Goal: Entertainment & Leisure: Consume media (video, audio)

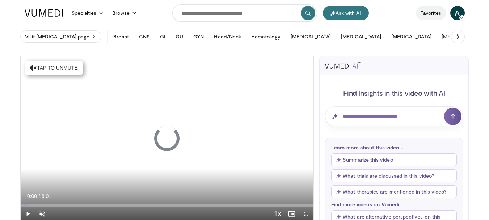
click at [430, 13] on link "Favorites" at bounding box center [431, 13] width 30 height 14
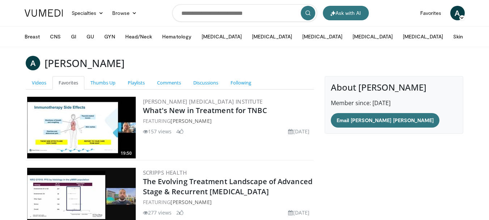
scroll to position [95, 0]
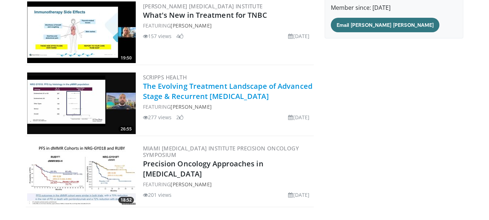
click at [193, 89] on link "The Evolving Treatment Landscape of Advanced Stage & Recurrent Endometrial Canc…" at bounding box center [228, 91] width 170 height 20
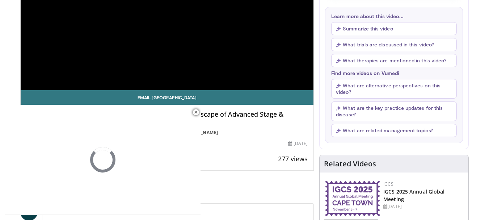
scroll to position [134, 0]
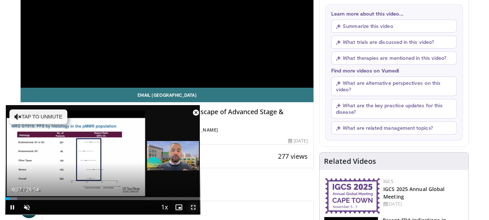
click at [195, 209] on span "Video Player" at bounding box center [193, 207] width 14 height 14
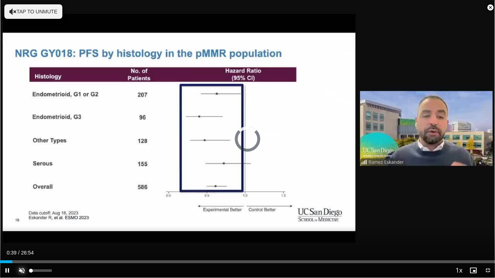
click at [22, 220] on span "Video Player" at bounding box center [21, 270] width 14 height 14
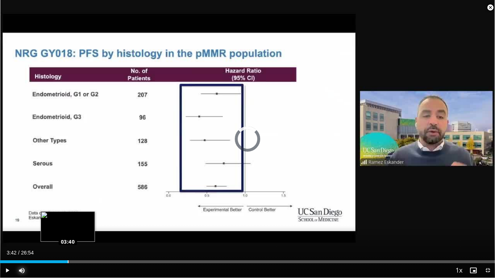
drag, startPoint x: 77, startPoint y: 261, endPoint x: 68, endPoint y: 260, distance: 9.1
click at [68, 220] on div "Loaded : 0.00% 03:42 03:40" at bounding box center [247, 259] width 495 height 7
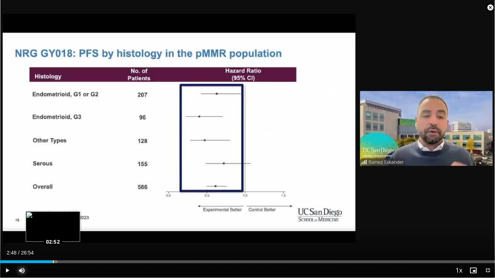
drag, startPoint x: 69, startPoint y: 260, endPoint x: 52, endPoint y: 259, distance: 17.0
click at [52, 220] on div "Loaded : 11.67% 02:48 02:52" at bounding box center [247, 259] width 495 height 7
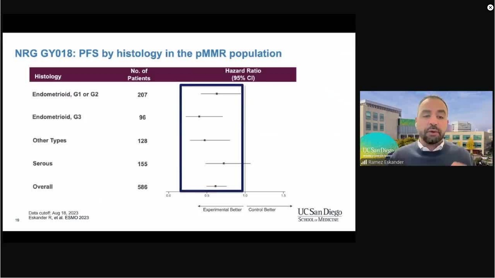
click at [34, 182] on div "10 seconds Tap to unmute" at bounding box center [247, 139] width 495 height 278
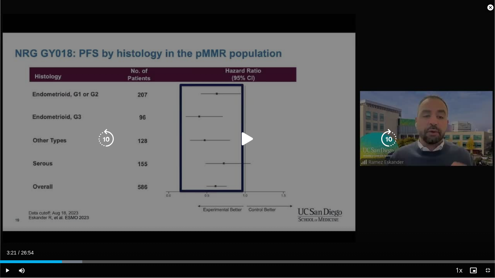
click at [105, 209] on div "10 seconds Tap to unmute" at bounding box center [247, 139] width 495 height 278
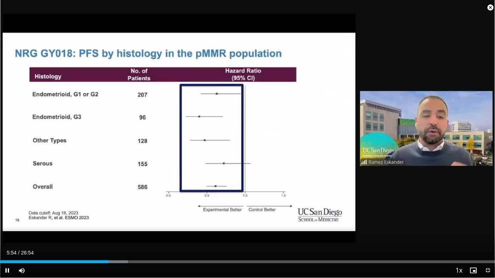
click at [489, 220] on video-js "**********" at bounding box center [247, 139] width 495 height 278
click at [485, 220] on span "Video Player" at bounding box center [487, 270] width 14 height 14
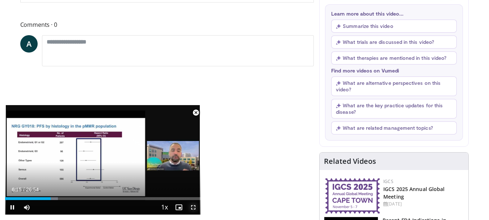
click at [193, 206] on span "Video Player" at bounding box center [193, 207] width 14 height 14
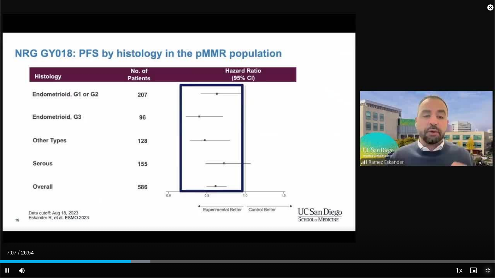
click at [487, 220] on span "Video Player" at bounding box center [487, 270] width 14 height 14
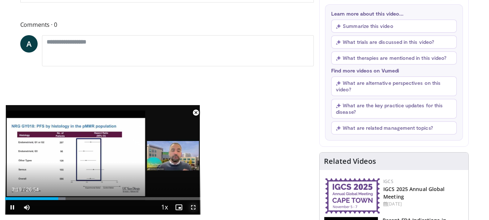
click at [193, 207] on span "Video Player" at bounding box center [193, 207] width 14 height 14
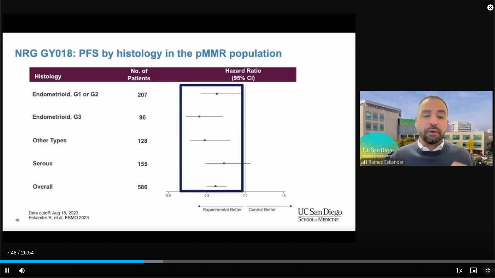
click at [484, 220] on span "Video Player" at bounding box center [487, 270] width 14 height 14
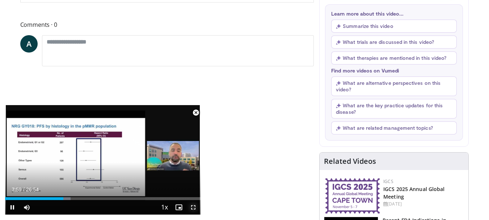
click at [195, 208] on span "Video Player" at bounding box center [193, 207] width 14 height 14
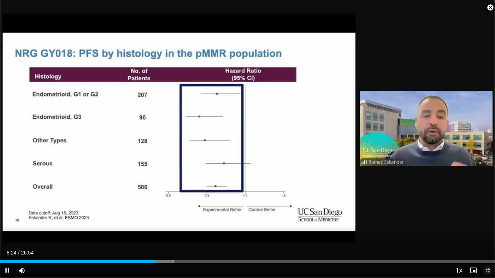
drag, startPoint x: 490, startPoint y: 268, endPoint x: 414, endPoint y: 214, distance: 93.7
click at [489, 220] on span "Video Player" at bounding box center [487, 270] width 14 height 14
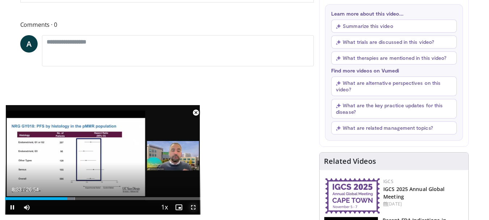
click at [195, 209] on span "Video Player" at bounding box center [193, 207] width 14 height 14
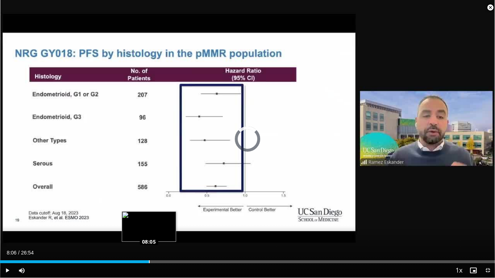
drag, startPoint x: 160, startPoint y: 259, endPoint x: 149, endPoint y: 262, distance: 11.1
click at [149, 220] on div "Loaded : 0.00% 08:06 08:05" at bounding box center [247, 259] width 495 height 7
drag, startPoint x: 163, startPoint y: 261, endPoint x: 154, endPoint y: 260, distance: 8.8
click at [154, 220] on div "Loaded : 33.46% 08:23 08:24" at bounding box center [247, 259] width 495 height 7
drag, startPoint x: 174, startPoint y: 261, endPoint x: 150, endPoint y: 259, distance: 24.0
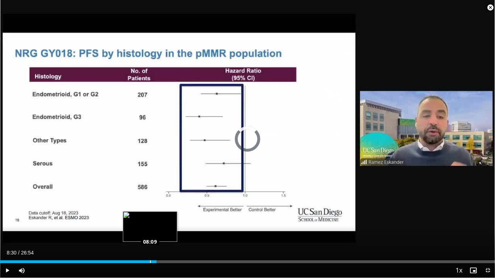
click at [150, 220] on div "Loaded : 30.36% 08:12 08:09" at bounding box center [247, 259] width 495 height 7
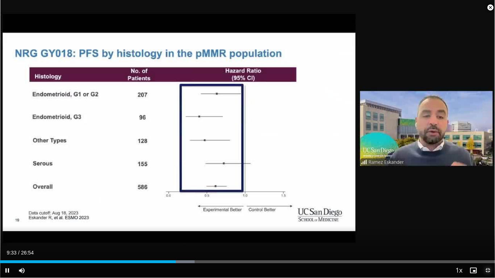
click at [488, 220] on span "Video Player" at bounding box center [487, 270] width 14 height 14
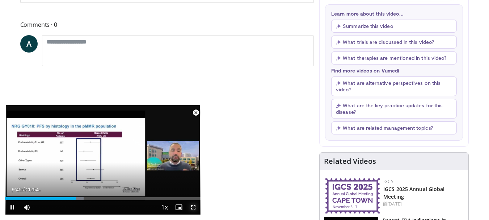
click at [192, 206] on span "Video Player" at bounding box center [193, 207] width 14 height 14
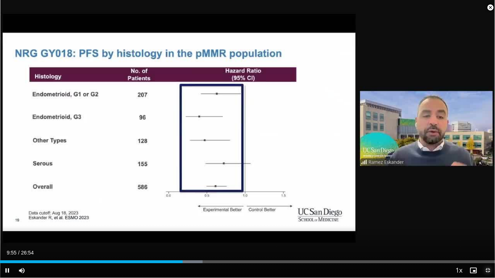
click at [488, 220] on span "Video Player" at bounding box center [487, 270] width 14 height 14
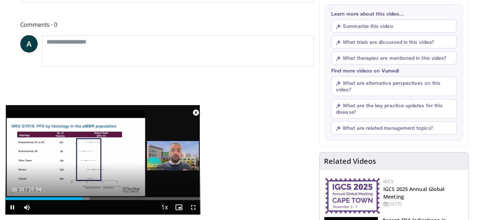
click at [128, 188] on div "Current Time 10:38 / Duration 26:54" at bounding box center [103, 189] width 196 height 7
click at [195, 206] on span "Video Player" at bounding box center [193, 207] width 14 height 14
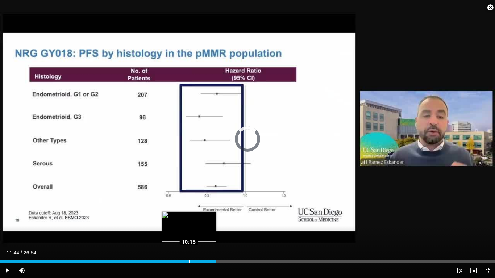
drag, startPoint x: 216, startPoint y: 262, endPoint x: 188, endPoint y: 258, distance: 28.2
click at [188, 220] on div "Loaded : 38.10% 10:19 10:15" at bounding box center [247, 259] width 495 height 7
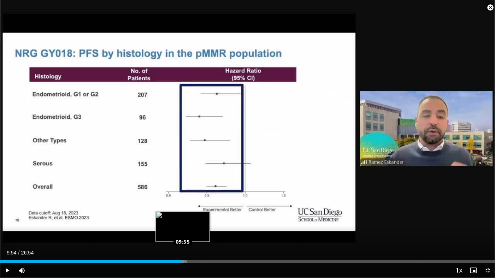
drag, startPoint x: 200, startPoint y: 262, endPoint x: 182, endPoint y: 261, distance: 17.8
click at [182, 220] on div "Progress Bar" at bounding box center [184, 261] width 6 height 3
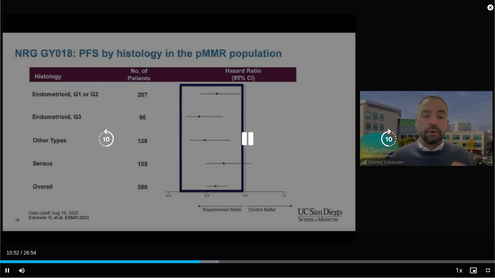
click at [251, 139] on icon "Video Player" at bounding box center [247, 139] width 20 height 20
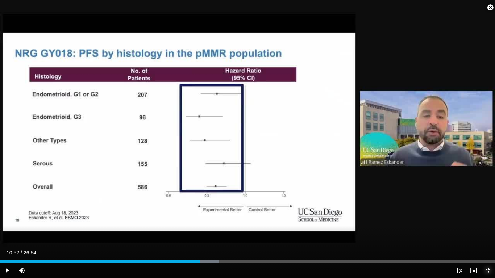
click at [489, 220] on span "Video Player" at bounding box center [487, 270] width 14 height 14
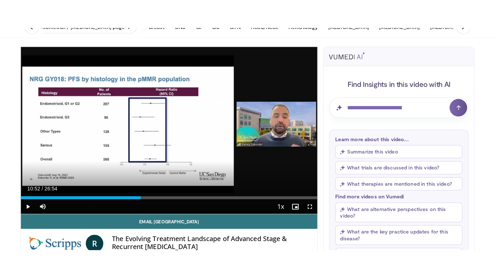
scroll to position [0, 0]
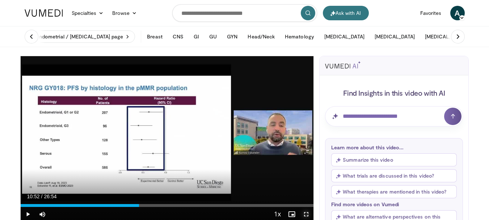
click at [306, 213] on span "Video Player" at bounding box center [306, 214] width 14 height 14
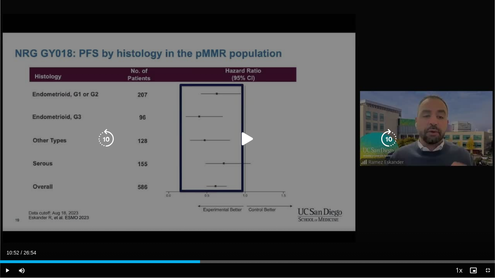
click at [243, 137] on icon "Video Player" at bounding box center [247, 139] width 20 height 20
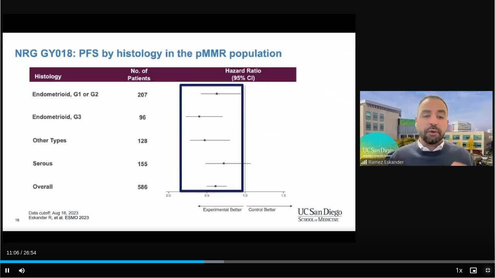
click at [487, 220] on span "Video Player" at bounding box center [487, 270] width 14 height 14
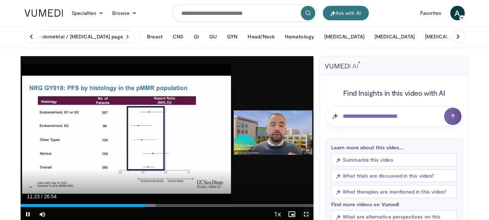
click at [308, 214] on span "Video Player" at bounding box center [306, 214] width 14 height 14
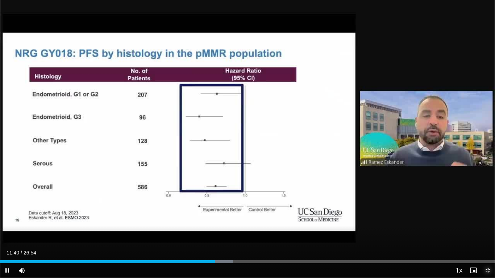
click at [489, 220] on span "Video Player" at bounding box center [487, 270] width 14 height 14
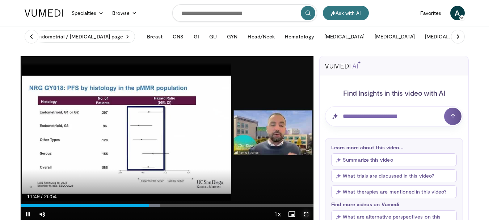
click at [308, 214] on span "Video Player" at bounding box center [306, 214] width 14 height 14
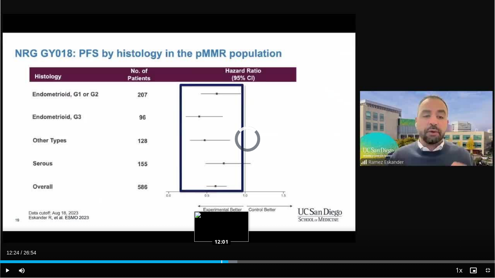
drag, startPoint x: 237, startPoint y: 260, endPoint x: 221, endPoint y: 260, distance: 15.9
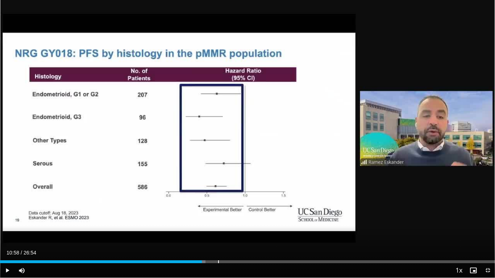
drag, startPoint x: 226, startPoint y: 262, endPoint x: 202, endPoint y: 255, distance: 24.8
click at [202, 220] on div "Current Time 10:58 / Duration 26:54 Play Skip Backward Skip Forward Mute 0% Loa…" at bounding box center [247, 270] width 495 height 14
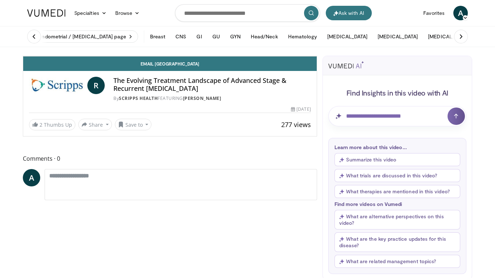
click at [317, 56] on span "Video Player" at bounding box center [309, 49] width 14 height 14
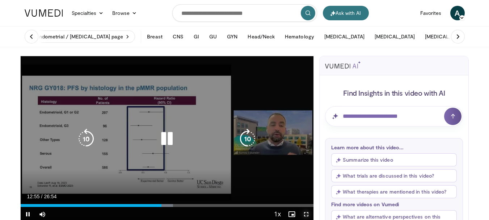
drag, startPoint x: 305, startPoint y: 212, endPoint x: 300, endPoint y: 252, distance: 40.1
click at [308, 213] on span "Video Player" at bounding box center [306, 214] width 14 height 14
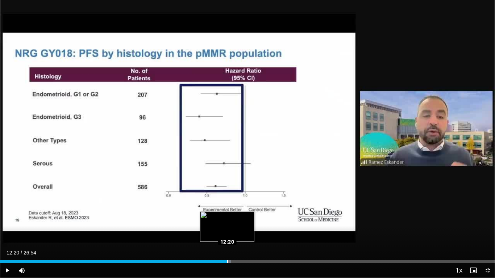
drag, startPoint x: 238, startPoint y: 261, endPoint x: 227, endPoint y: 263, distance: 11.0
click at [227, 263] on div "Loaded : 46.71% 12:20 12:20" at bounding box center [247, 261] width 495 height 3
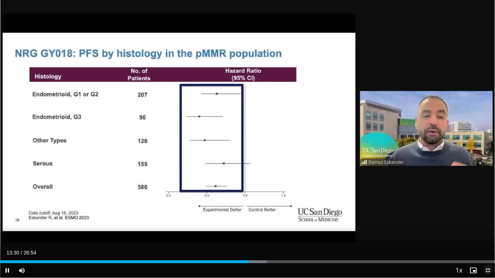
click at [488, 269] on span "Video Player" at bounding box center [487, 270] width 14 height 14
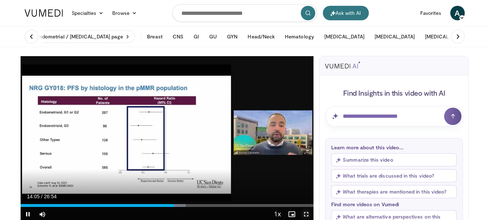
click at [308, 213] on span "Video Player" at bounding box center [306, 214] width 14 height 14
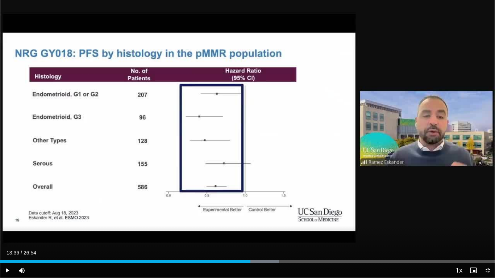
drag, startPoint x: 260, startPoint y: 261, endPoint x: 250, endPoint y: 260, distance: 9.4
click at [250, 260] on div "Loaded : 56.38% 13:36 13:36" at bounding box center [247, 261] width 495 height 3
click at [485, 271] on span "Video Player" at bounding box center [487, 270] width 14 height 14
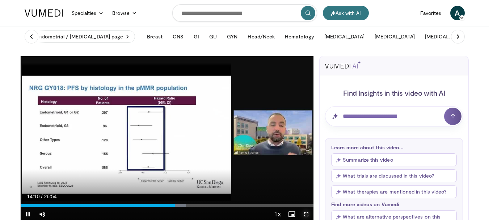
click at [306, 215] on span "Video Player" at bounding box center [306, 214] width 14 height 14
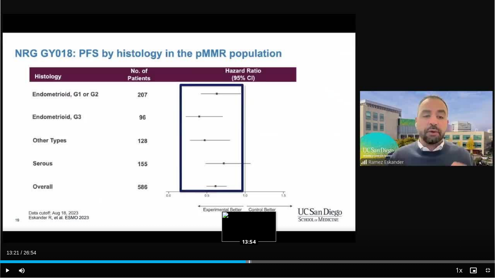
drag, startPoint x: 263, startPoint y: 262, endPoint x: 246, endPoint y: 259, distance: 18.0
click at [246, 259] on div "Loaded : 50.81% 14:02 13:54" at bounding box center [247, 259] width 495 height 7
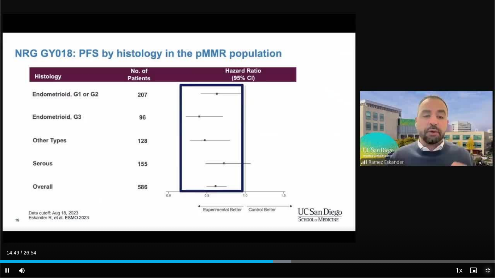
click at [489, 269] on span "Video Player" at bounding box center [487, 270] width 14 height 14
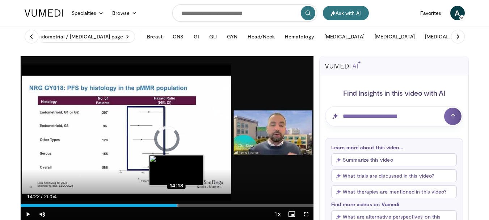
drag, startPoint x: 184, startPoint y: 205, endPoint x: 176, endPoint y: 204, distance: 8.0
click at [176, 204] on div "Loaded : 53.90% 14:22 14:18" at bounding box center [167, 205] width 293 height 3
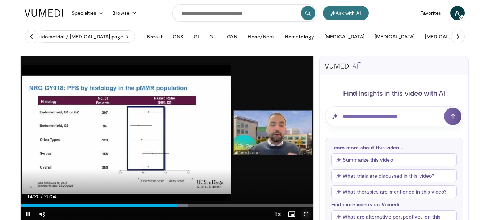
click at [305, 213] on span "Video Player" at bounding box center [306, 214] width 14 height 14
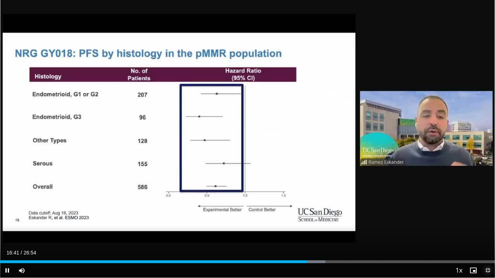
click at [489, 266] on span "Video Player" at bounding box center [487, 270] width 14 height 14
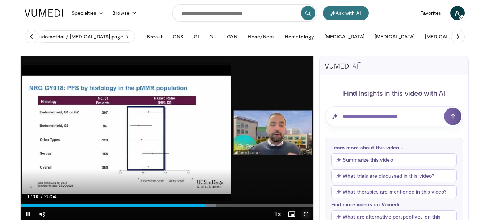
click at [305, 213] on span "Video Player" at bounding box center [306, 214] width 14 height 14
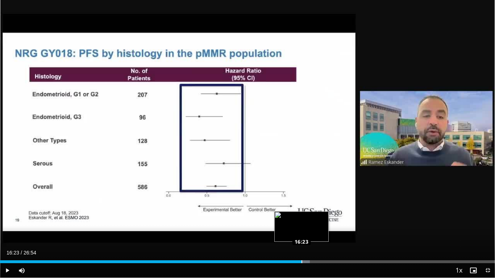
drag, startPoint x: 313, startPoint y: 262, endPoint x: 301, endPoint y: 260, distance: 12.0
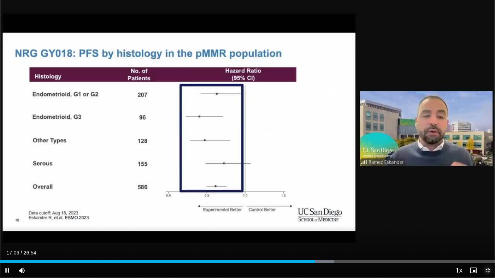
click at [486, 268] on span "Video Player" at bounding box center [487, 270] width 14 height 14
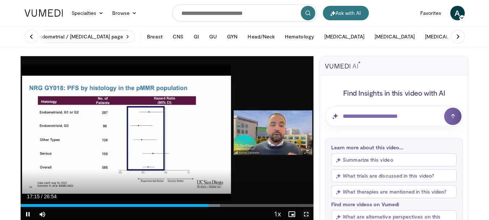
click at [305, 213] on span "Video Player" at bounding box center [306, 214] width 14 height 14
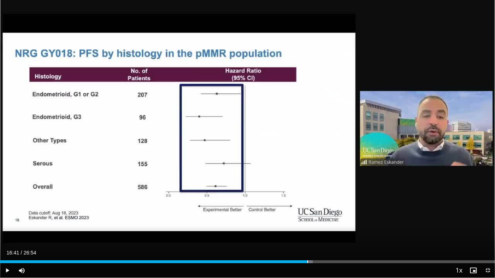
drag, startPoint x: 317, startPoint y: 261, endPoint x: 307, endPoint y: 260, distance: 9.4
click at [307, 260] on div "Loaded : 63.20% 16:41 16:41" at bounding box center [247, 261] width 495 height 3
click at [489, 271] on span "Video Player" at bounding box center [487, 270] width 14 height 14
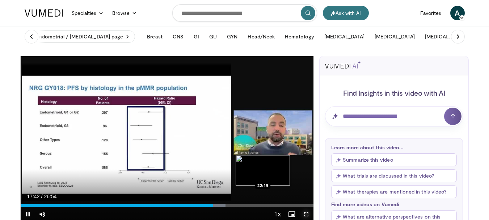
drag, startPoint x: 308, startPoint y: 213, endPoint x: 311, endPoint y: 258, distance: 44.3
click at [310, 214] on span "Video Player" at bounding box center [306, 214] width 14 height 14
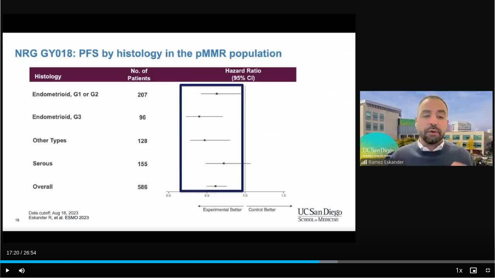
drag, startPoint x: 325, startPoint y: 262, endPoint x: 319, endPoint y: 262, distance: 5.8
click at [319, 262] on div "Loaded : 68.22% 17:20 17:20" at bounding box center [247, 261] width 495 height 3
click at [487, 267] on span "Video Player" at bounding box center [487, 270] width 14 height 14
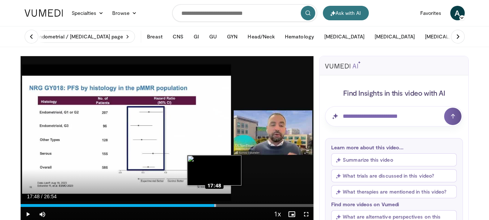
drag, startPoint x: 230, startPoint y: 204, endPoint x: 214, endPoint y: 204, distance: 15.6
click at [214, 204] on div "Loaded : 66.91% 17:48 17:48" at bounding box center [167, 205] width 293 height 3
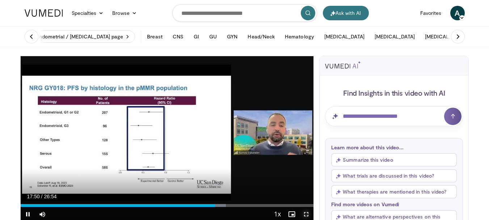
click at [304, 213] on span "Video Player" at bounding box center [306, 214] width 14 height 14
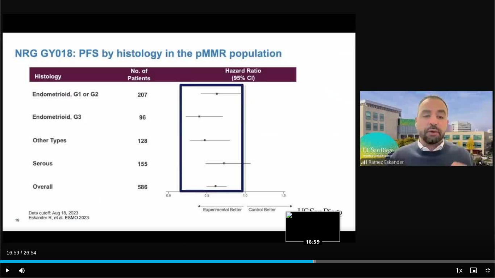
drag, startPoint x: 327, startPoint y: 262, endPoint x: 313, endPoint y: 260, distance: 14.9
click at [313, 260] on div "Loaded : 63.82% 16:59 16:59" at bounding box center [247, 259] width 495 height 7
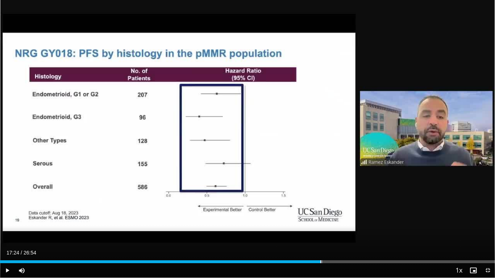
drag, startPoint x: 334, startPoint y: 261, endPoint x: 320, endPoint y: 262, distance: 13.8
click at [320, 262] on div "Loaded : 65.15% 17:24 17:24" at bounding box center [247, 261] width 495 height 3
click at [489, 272] on span "Video Player" at bounding box center [487, 270] width 14 height 14
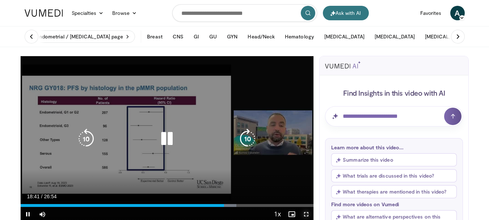
click at [307, 213] on span "Video Player" at bounding box center [306, 214] width 14 height 14
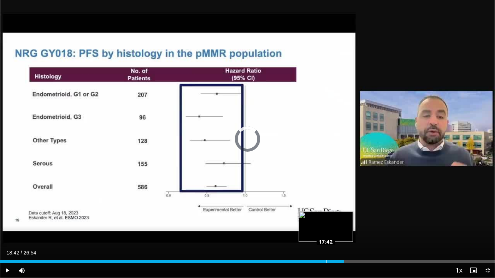
drag, startPoint x: 346, startPoint y: 261, endPoint x: 325, endPoint y: 258, distance: 21.2
click at [325, 258] on div "Loaded : 65.76% 17:51 17:42" at bounding box center [247, 259] width 495 height 7
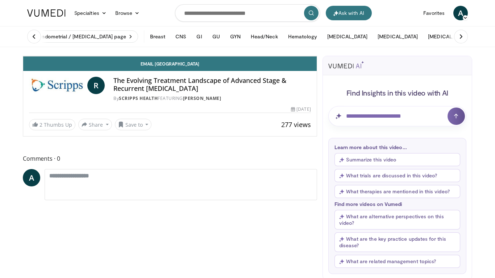
drag, startPoint x: 352, startPoint y: 262, endPoint x: 342, endPoint y: 261, distance: 10.9
click at [317, 42] on div "Loaded : 74.97% 18:35 18:34" at bounding box center [169, 40] width 293 height 3
click at [317, 56] on span "Video Player" at bounding box center [309, 49] width 14 height 14
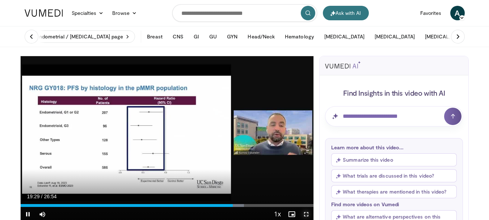
click at [307, 215] on span "Video Player" at bounding box center [306, 214] width 14 height 14
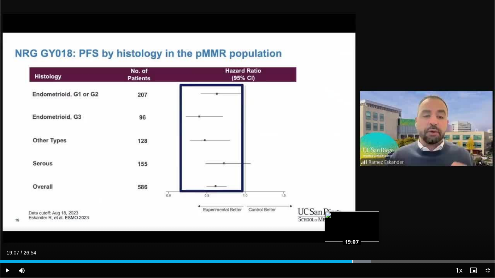
drag, startPoint x: 357, startPoint y: 261, endPoint x: 352, endPoint y: 260, distance: 5.3
click at [352, 260] on div "Loaded : 74.97% 19:07 19:07" at bounding box center [247, 259] width 495 height 7
click at [488, 272] on span "Video Player" at bounding box center [487, 270] width 14 height 14
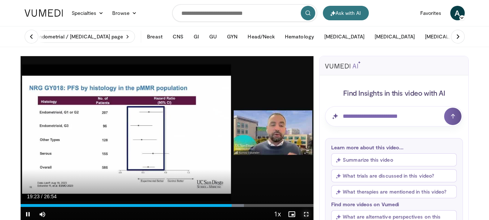
click at [304, 215] on span "Video Player" at bounding box center [306, 214] width 14 height 14
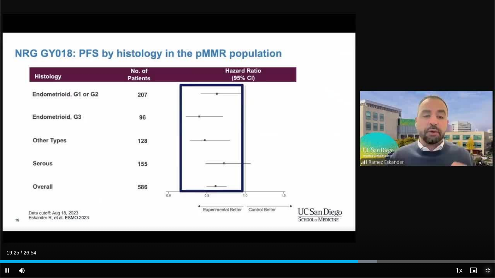
click at [489, 270] on span "Video Player" at bounding box center [487, 270] width 14 height 14
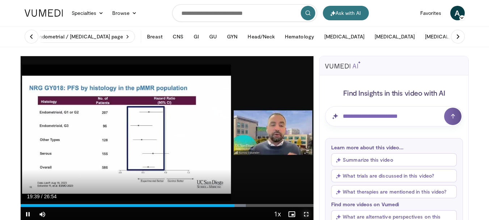
click at [311, 213] on span "Video Player" at bounding box center [306, 214] width 14 height 14
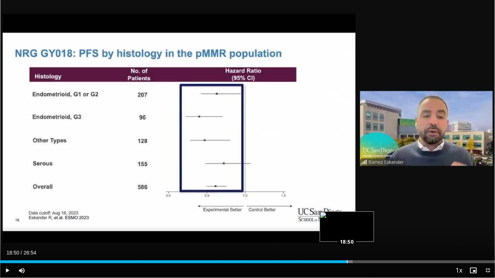
drag, startPoint x: 361, startPoint y: 261, endPoint x: 347, endPoint y: 261, distance: 14.1
click at [347, 261] on div "Loaded : 71.25% 18:50 18:50" at bounding box center [247, 261] width 495 height 3
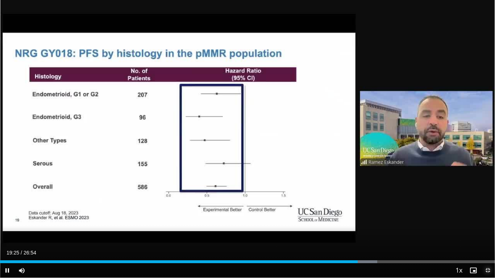
drag, startPoint x: 491, startPoint y: 268, endPoint x: 495, endPoint y: 271, distance: 4.4
click at [495, 271] on span "Video Player" at bounding box center [487, 270] width 14 height 14
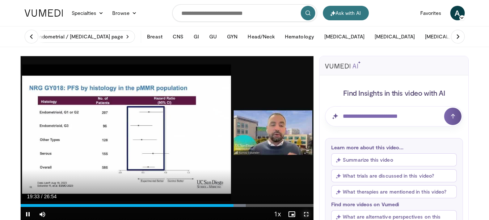
click at [305, 216] on span "Video Player" at bounding box center [306, 214] width 14 height 14
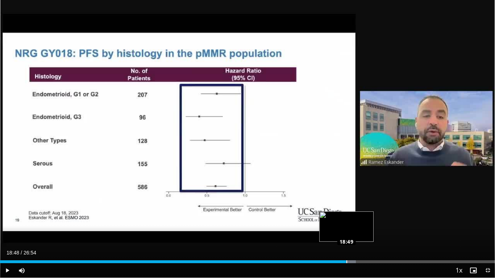
drag, startPoint x: 362, startPoint y: 261, endPoint x: 346, endPoint y: 260, distance: 16.3
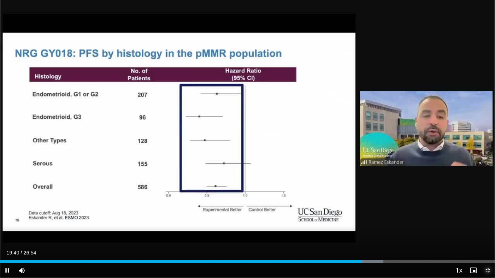
click at [484, 269] on span "Video Player" at bounding box center [487, 270] width 14 height 14
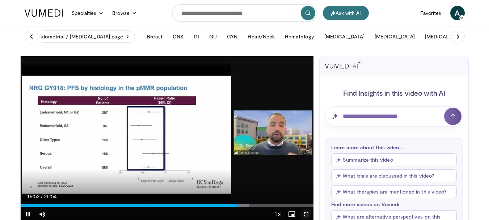
click at [308, 215] on span "Video Player" at bounding box center [306, 214] width 14 height 14
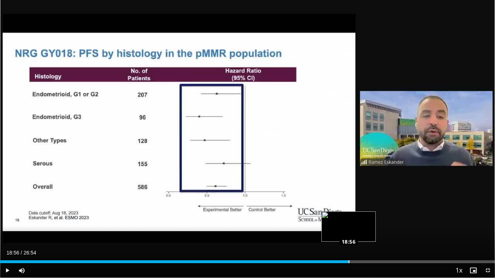
drag, startPoint x: 367, startPoint y: 262, endPoint x: 349, endPoint y: 262, distance: 18.9
click at [486, 271] on span "Video Player" at bounding box center [487, 270] width 14 height 14
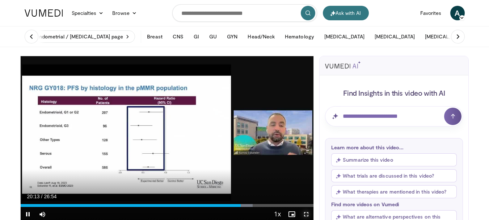
click at [306, 214] on span "Video Player" at bounding box center [306, 214] width 14 height 14
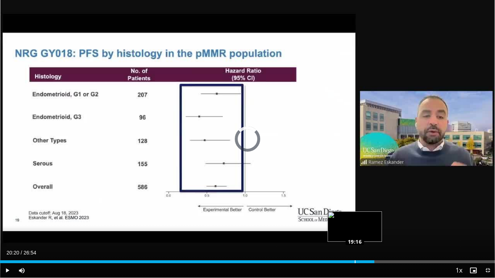
drag, startPoint x: 375, startPoint y: 262, endPoint x: 354, endPoint y: 260, distance: 20.3
click at [354, 260] on div "19:21" at bounding box center [187, 261] width 374 height 3
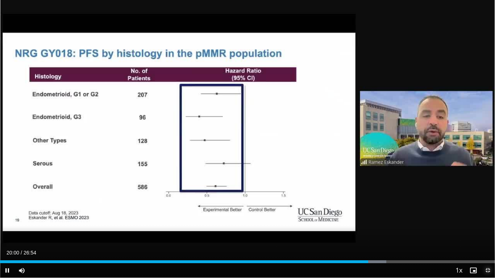
click at [488, 271] on span "Video Player" at bounding box center [487, 270] width 14 height 14
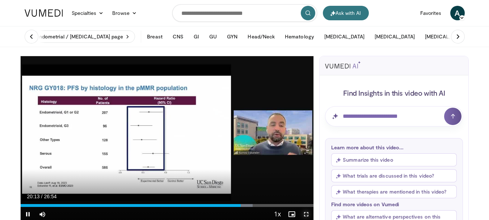
click at [305, 211] on span "Video Player" at bounding box center [306, 214] width 14 height 14
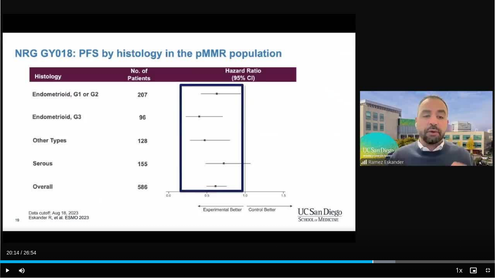
drag, startPoint x: 377, startPoint y: 260, endPoint x: 372, endPoint y: 263, distance: 5.2
click at [372, 263] on div "Loaded : 79.90% 20:15 20:14" at bounding box center [247, 261] width 495 height 3
drag, startPoint x: 372, startPoint y: 261, endPoint x: 367, endPoint y: 261, distance: 5.4
click at [367, 261] on div "20:01" at bounding box center [186, 261] width 372 height 3
drag, startPoint x: 378, startPoint y: 262, endPoint x: 358, endPoint y: 261, distance: 20.0
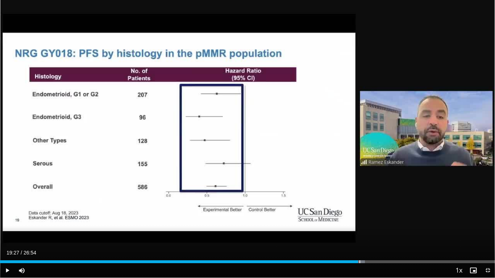
click at [358, 261] on div "Loaded : 73.75% 19:27 19:32" at bounding box center [247, 261] width 495 height 3
click at [489, 270] on span "Video Player" at bounding box center [487, 270] width 14 height 14
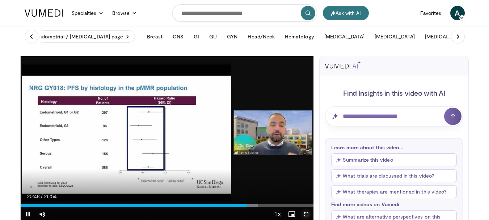
click at [310, 213] on span "Video Player" at bounding box center [306, 214] width 14 height 14
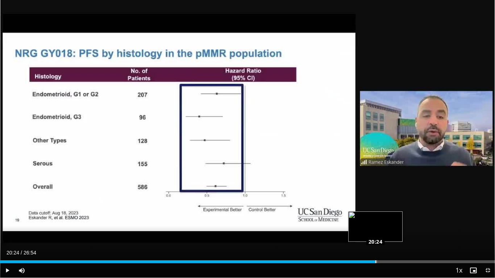
drag, startPoint x: 384, startPoint y: 261, endPoint x: 375, endPoint y: 262, distance: 8.4
click at [485, 271] on span "Video Player" at bounding box center [487, 270] width 14 height 14
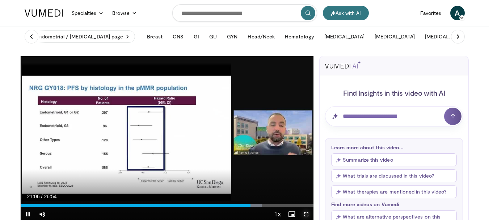
click at [310, 213] on span "Video Player" at bounding box center [306, 214] width 14 height 14
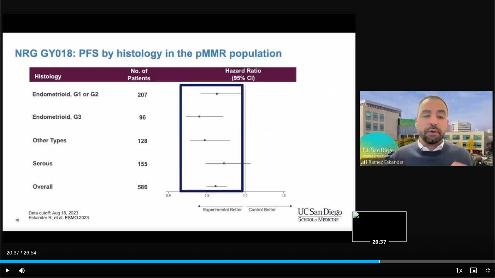
drag, startPoint x: 388, startPoint y: 261, endPoint x: 379, endPoint y: 262, distance: 8.3
click at [379, 262] on div "Loaded : 76.83% 20:37 20:37" at bounding box center [247, 261] width 495 height 3
click at [485, 269] on span "Video Player" at bounding box center [487, 270] width 14 height 14
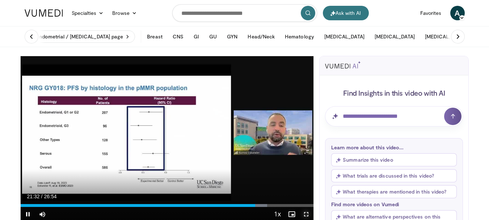
click at [303, 213] on span "Video Player" at bounding box center [306, 214] width 14 height 14
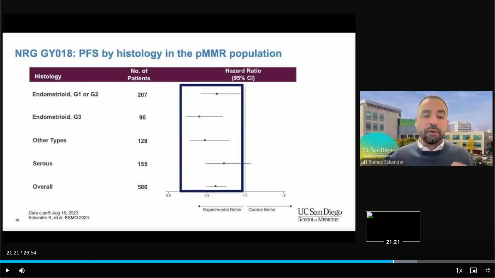
drag, startPoint x: 398, startPoint y: 259, endPoint x: 393, endPoint y: 260, distance: 4.7
click at [393, 260] on div "Loaded : 84.20% 21:21 21:21" at bounding box center [247, 259] width 495 height 7
drag, startPoint x: 397, startPoint y: 262, endPoint x: 392, endPoint y: 263, distance: 5.1
click at [392, 263] on div "Loaded : 84.20% 21:21 21:20" at bounding box center [247, 261] width 495 height 3
click at [487, 269] on span "Video Player" at bounding box center [487, 270] width 14 height 14
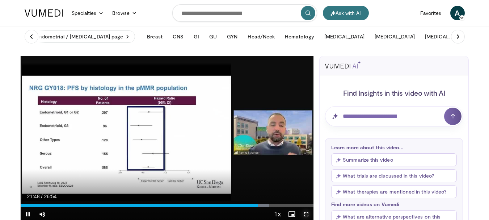
click at [305, 214] on span "Video Player" at bounding box center [306, 214] width 14 height 14
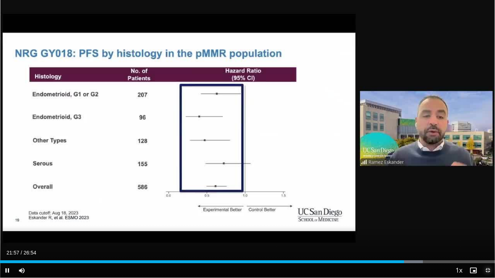
drag, startPoint x: 487, startPoint y: 270, endPoint x: 357, endPoint y: 205, distance: 145.2
click at [487, 270] on span "Video Player" at bounding box center [487, 270] width 14 height 14
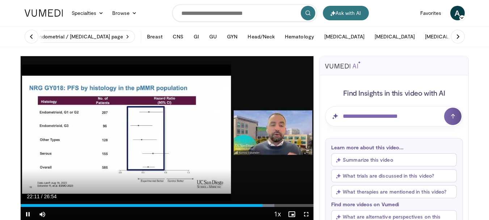
click at [305, 212] on video-js "**********" at bounding box center [167, 139] width 293 height 166
click at [308, 213] on span "Video Player" at bounding box center [306, 214] width 14 height 14
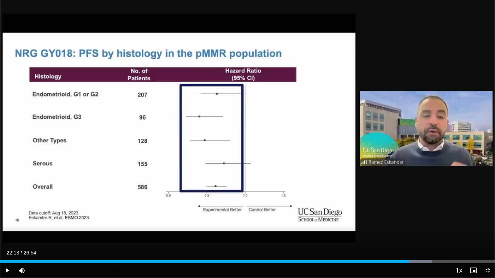
drag, startPoint x: 413, startPoint y: 261, endPoint x: 409, endPoint y: 262, distance: 3.6
click at [409, 262] on div "Loaded : 87.36% 22:13 22:13" at bounding box center [247, 261] width 495 height 3
click at [487, 271] on span "Video Player" at bounding box center [487, 270] width 14 height 14
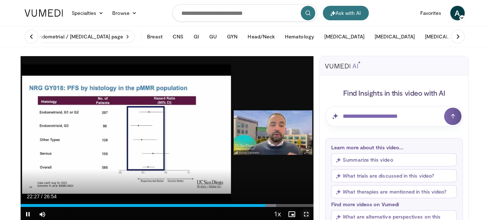
click at [307, 210] on span "Video Player" at bounding box center [306, 214] width 14 height 14
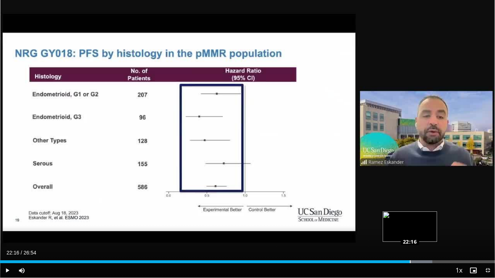
drag, startPoint x: 414, startPoint y: 263, endPoint x: 410, endPoint y: 263, distance: 4.3
click at [410, 263] on div "Loaded : 87.36% 22:17 22:16" at bounding box center [247, 261] width 495 height 3
drag, startPoint x: 411, startPoint y: 261, endPoint x: 395, endPoint y: 260, distance: 15.9
click at [395, 260] on div "21:40" at bounding box center [197, 261] width 395 height 3
drag, startPoint x: 401, startPoint y: 263, endPoint x: 396, endPoint y: 263, distance: 5.1
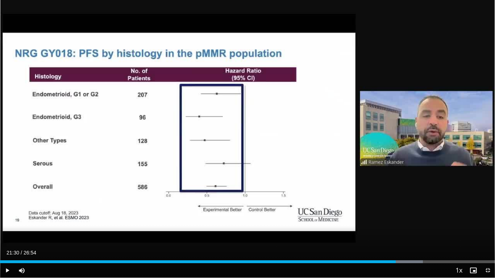
click at [396, 263] on div "Loaded : 85.43% 21:30 21:30" at bounding box center [247, 261] width 495 height 3
click at [487, 270] on span "Video Player" at bounding box center [487, 270] width 14 height 14
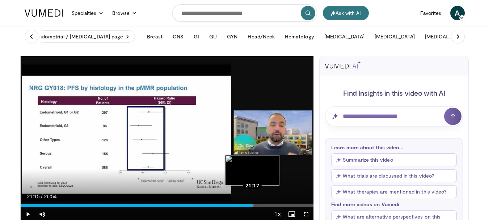
drag, startPoint x: 265, startPoint y: 205, endPoint x: 252, endPoint y: 204, distance: 13.1
click at [252, 204] on div "21:15" at bounding box center [137, 205] width 232 height 3
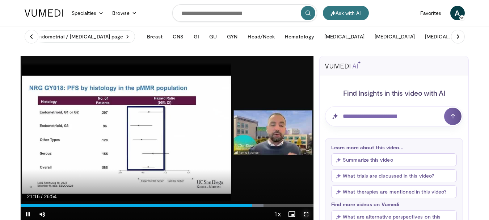
click at [305, 213] on span "Video Player" at bounding box center [306, 214] width 14 height 14
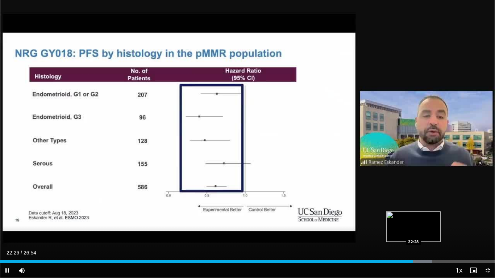
click at [413, 262] on video-js "**********" at bounding box center [247, 139] width 495 height 278
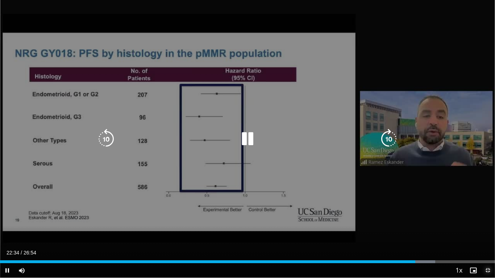
click at [488, 271] on span "Video Player" at bounding box center [487, 270] width 14 height 14
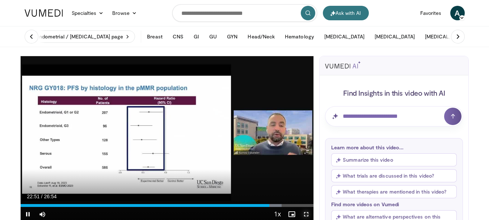
click at [305, 213] on span "Video Player" at bounding box center [306, 214] width 14 height 14
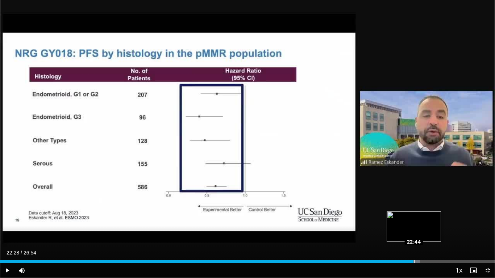
drag, startPoint x: 420, startPoint y: 263, endPoint x: 413, endPoint y: 263, distance: 6.9
click at [413, 263] on div "22:28" at bounding box center [206, 261] width 413 height 3
click at [487, 271] on span "Video Player" at bounding box center [487, 270] width 14 height 14
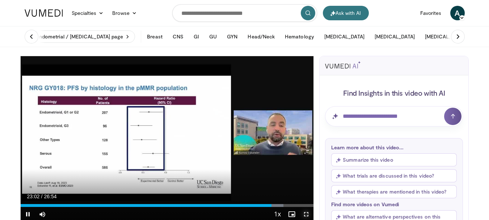
click at [309, 212] on span "Video Player" at bounding box center [306, 214] width 14 height 14
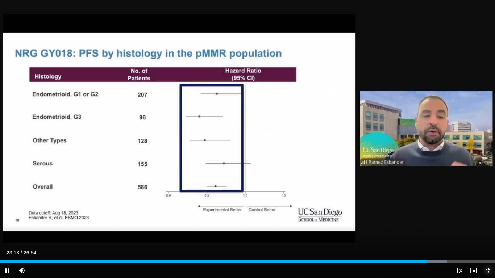
click at [487, 220] on span "Video Player" at bounding box center [487, 270] width 14 height 14
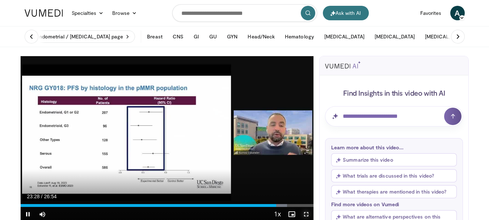
click at [307, 214] on span "Video Player" at bounding box center [306, 214] width 14 height 14
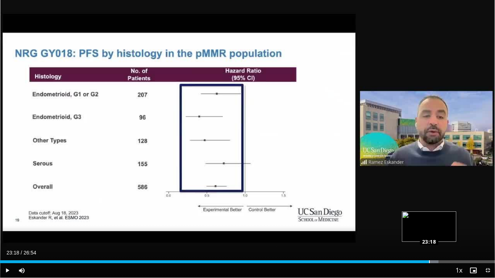
click at [429, 220] on div "Loaded : 88.60% 23:18 23:18" at bounding box center [247, 261] width 495 height 3
click at [483, 220] on span "Video Player" at bounding box center [487, 270] width 14 height 14
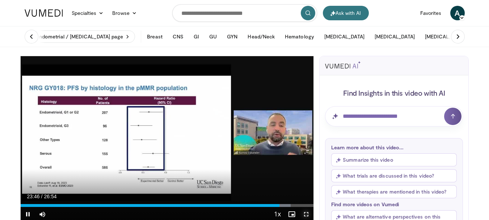
click at [309, 213] on span "Video Player" at bounding box center [306, 214] width 14 height 14
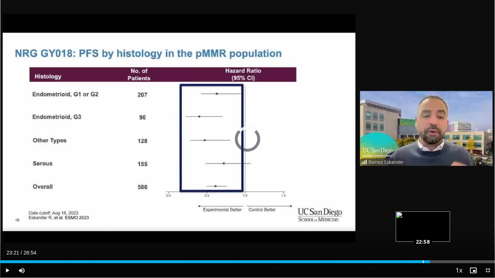
drag, startPoint x: 437, startPoint y: 260, endPoint x: 423, endPoint y: 262, distance: 14.6
click at [423, 220] on div "Loaded : 85.43% 23:00 22:58" at bounding box center [247, 261] width 495 height 3
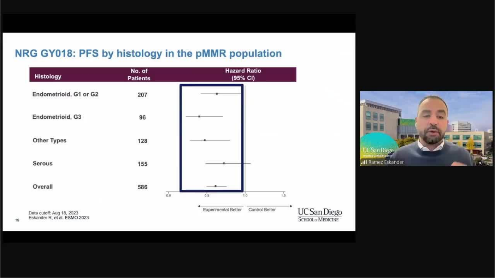
click at [36, 175] on div "10 seconds Tap to unmute" at bounding box center [247, 139] width 495 height 278
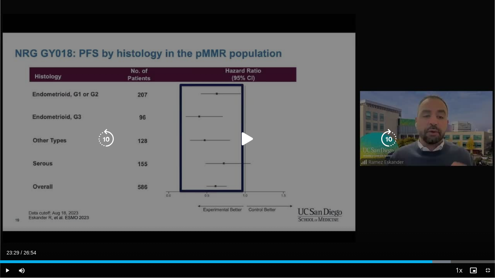
click at [39, 214] on div "10 seconds Tap to unmute" at bounding box center [247, 139] width 495 height 278
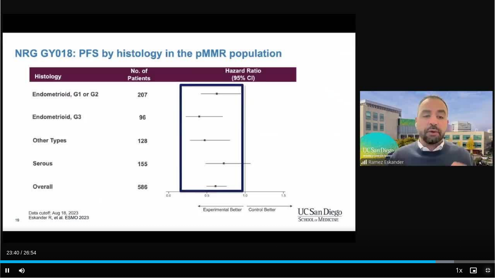
click at [489, 220] on span "Video Player" at bounding box center [487, 270] width 14 height 14
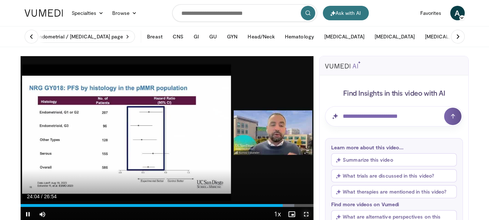
click at [305, 209] on span "Video Player" at bounding box center [306, 214] width 14 height 14
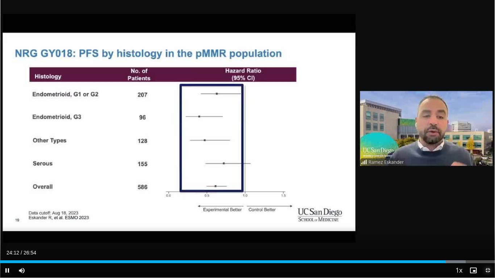
click at [484, 220] on span "Video Player" at bounding box center [487, 270] width 14 height 14
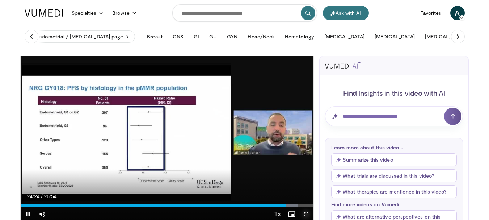
click at [305, 212] on span "Video Player" at bounding box center [306, 214] width 14 height 14
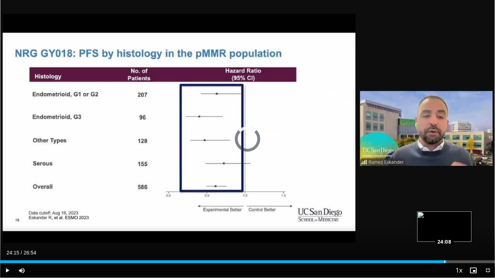
drag, startPoint x: 448, startPoint y: 261, endPoint x: 444, endPoint y: 261, distance: 3.6
click at [444, 220] on div "Loaded : 0.00% 24:08 24:08" at bounding box center [247, 261] width 495 height 3
drag, startPoint x: 447, startPoint y: 262, endPoint x: 432, endPoint y: 259, distance: 14.7
click at [432, 220] on div "Loaded : 87.89% 23:29 23:29" at bounding box center [247, 259] width 495 height 7
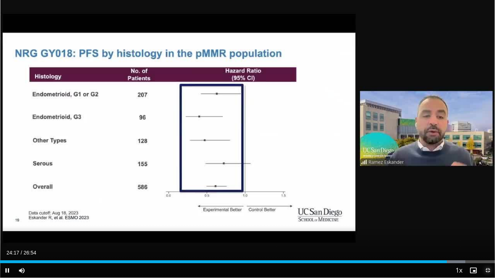
click at [485, 220] on span "Video Player" at bounding box center [487, 270] width 14 height 14
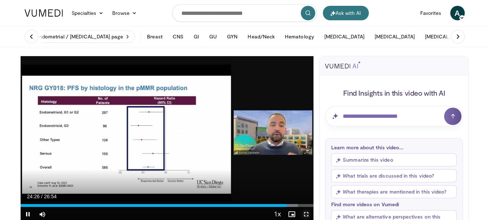
click at [304, 213] on span "Video Player" at bounding box center [306, 214] width 14 height 14
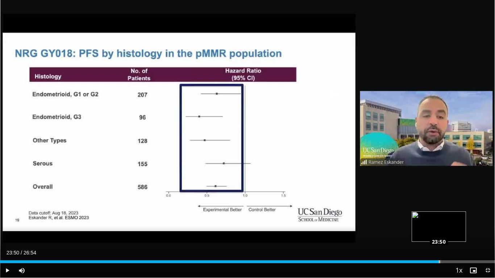
drag, startPoint x: 452, startPoint y: 260, endPoint x: 439, endPoint y: 259, distance: 13.1
click at [439, 220] on div "Loaded : 89.12% 23:50 23:50" at bounding box center [247, 259] width 495 height 7
click at [488, 220] on span "Video Player" at bounding box center [487, 270] width 14 height 14
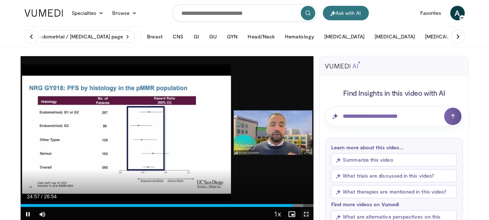
click at [306, 214] on span "Video Player" at bounding box center [306, 214] width 14 height 14
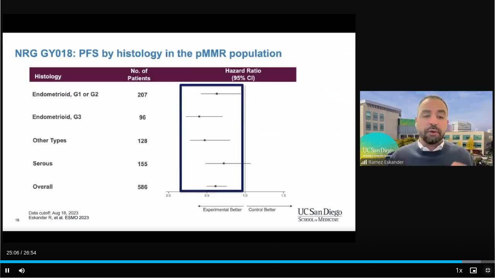
click at [489, 220] on span "Video Player" at bounding box center [487, 270] width 14 height 14
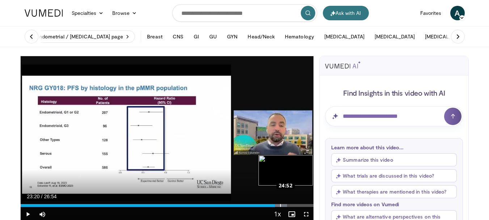
drag, startPoint x: 299, startPoint y: 205, endPoint x: 275, endPoint y: 203, distance: 24.0
click at [275, 203] on div "Loaded : 90.96% 23:20 24:52" at bounding box center [167, 203] width 293 height 7
click at [305, 213] on span "Video Player" at bounding box center [306, 214] width 14 height 14
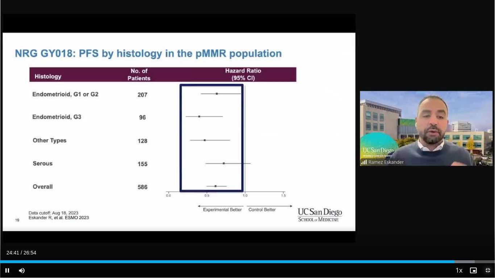
click at [488, 220] on span "Video Player" at bounding box center [487, 270] width 14 height 14
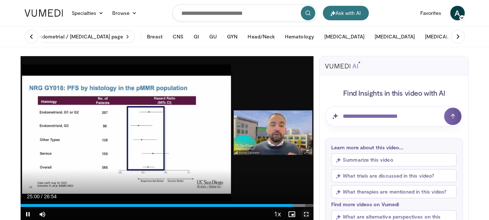
click at [307, 212] on span "Video Player" at bounding box center [306, 214] width 14 height 14
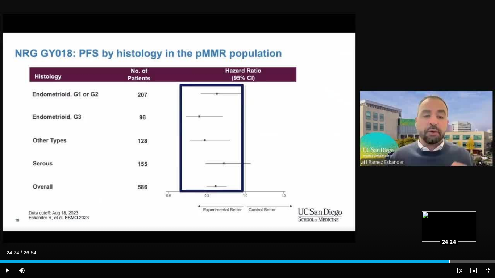
drag, startPoint x: 460, startPoint y: 261, endPoint x: 449, endPoint y: 260, distance: 10.9
click at [449, 220] on div "Loaded : 90.96% 24:24 24:24" at bounding box center [247, 261] width 495 height 3
click at [487, 220] on span "Video Player" at bounding box center [487, 270] width 14 height 14
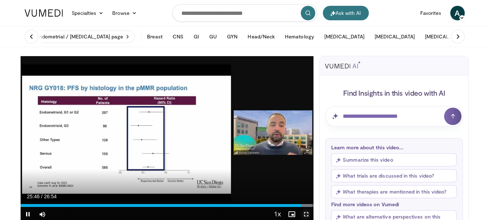
click at [305, 216] on span "Video Player" at bounding box center [306, 214] width 14 height 14
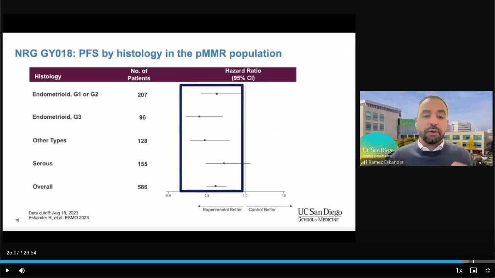
drag, startPoint x: 475, startPoint y: 261, endPoint x: 462, endPoint y: 264, distance: 12.9
click at [462, 220] on div "Current Time 25:07 / Duration 26:54 Play Skip Backward Skip Forward Mute 0% Loa…" at bounding box center [247, 270] width 495 height 14
drag, startPoint x: 462, startPoint y: 262, endPoint x: 451, endPoint y: 264, distance: 10.4
click at [451, 220] on div "Current Time 24:32 / Duration 26:54 Play Skip Backward Skip Forward Mute 0% Loa…" at bounding box center [247, 270] width 495 height 14
click at [488, 220] on span "Video Player" at bounding box center [487, 270] width 14 height 14
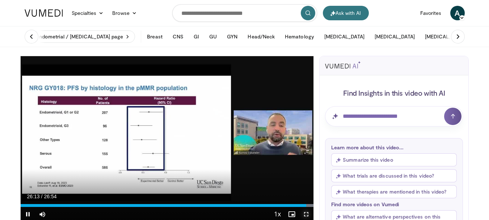
click at [308, 212] on span "Video Player" at bounding box center [306, 214] width 14 height 14
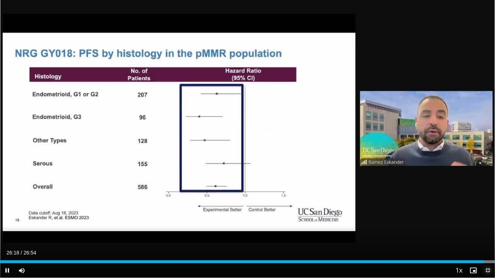
click at [487, 220] on span "Video Player" at bounding box center [487, 270] width 14 height 14
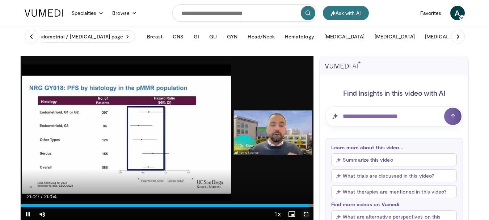
click at [305, 213] on span "Video Player" at bounding box center [306, 214] width 14 height 14
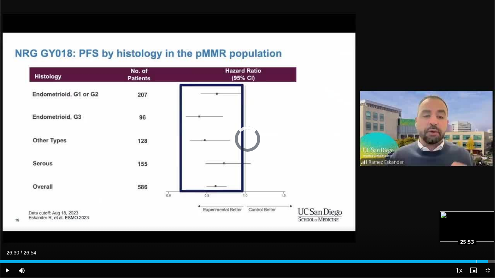
drag, startPoint x: 488, startPoint y: 261, endPoint x: 476, endPoint y: 262, distance: 12.4
click at [476, 220] on div "Loaded : 96.65% 25:58 25:53" at bounding box center [247, 261] width 495 height 3
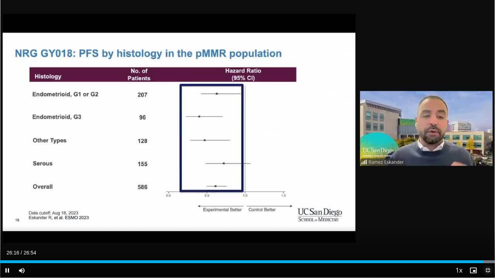
click at [488, 220] on span "Video Player" at bounding box center [487, 270] width 14 height 14
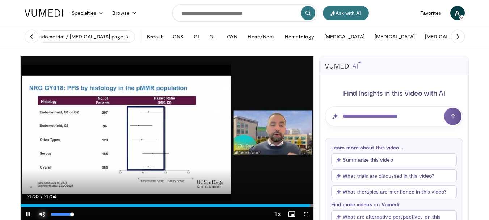
drag, startPoint x: 41, startPoint y: 210, endPoint x: 88, endPoint y: 184, distance: 53.4
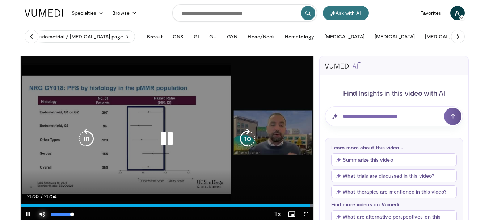
click at [45, 209] on span "Video Player" at bounding box center [42, 214] width 14 height 14
click at [125, 158] on div "10 seconds Tap to unmute" at bounding box center [167, 138] width 293 height 165
click at [163, 140] on icon "Video Player" at bounding box center [167, 139] width 20 height 20
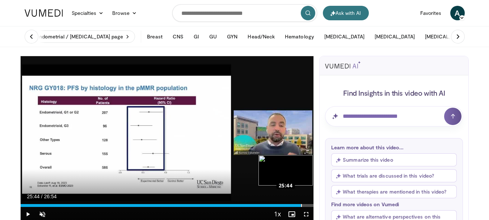
drag, startPoint x: 310, startPoint y: 206, endPoint x: 301, endPoint y: 205, distance: 8.7
click at [301, 205] on div "Loaded : 95.88% 25:46 25:44" at bounding box center [167, 205] width 293 height 3
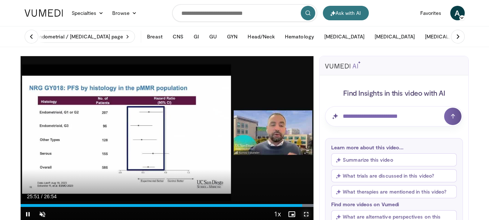
click at [305, 215] on span "Video Player" at bounding box center [306, 214] width 14 height 14
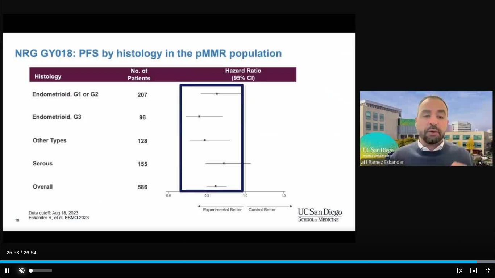
click at [21, 220] on span "Video Player" at bounding box center [21, 270] width 14 height 14
drag, startPoint x: 477, startPoint y: 262, endPoint x: 482, endPoint y: 262, distance: 4.3
click at [482, 220] on div "Loaded : 100.00% 26:11 26:11" at bounding box center [247, 261] width 495 height 3
click at [488, 220] on span "Video Player" at bounding box center [487, 270] width 14 height 14
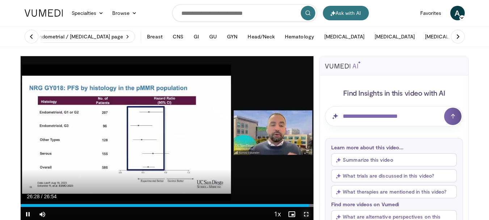
click at [305, 213] on span "Video Player" at bounding box center [306, 214] width 14 height 14
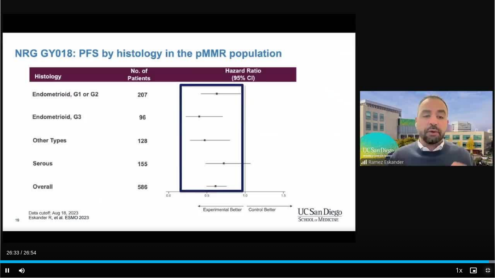
click at [486, 220] on span "Video Player" at bounding box center [487, 270] width 14 height 14
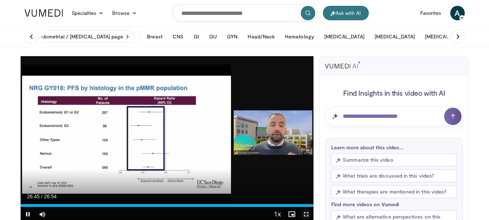
click at [307, 212] on span "Video Player" at bounding box center [306, 214] width 14 height 14
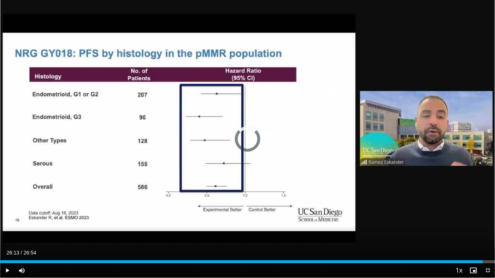
drag, startPoint x: 493, startPoint y: 262, endPoint x: 481, endPoint y: 260, distance: 12.8
click at [481, 220] on div "Loaded : 0.00% 26:13 26:12" at bounding box center [247, 259] width 495 height 7
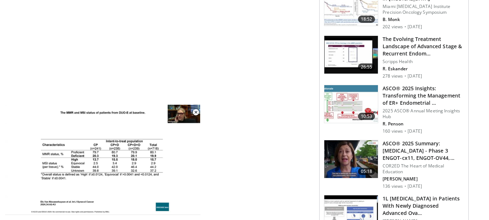
scroll to position [781, 0]
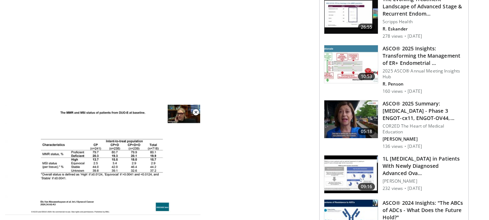
click at [347, 113] on img at bounding box center [352, 119] width 54 height 38
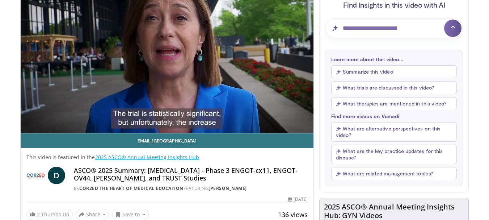
scroll to position [56, 0]
